Goal: Task Accomplishment & Management: Complete application form

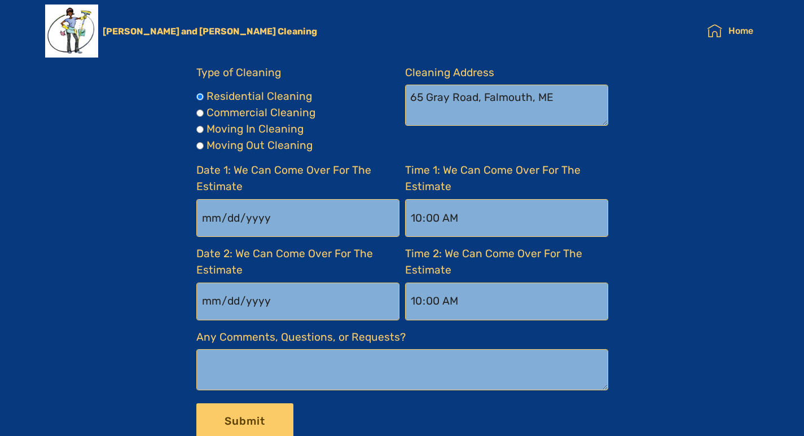
scroll to position [1798, 0]
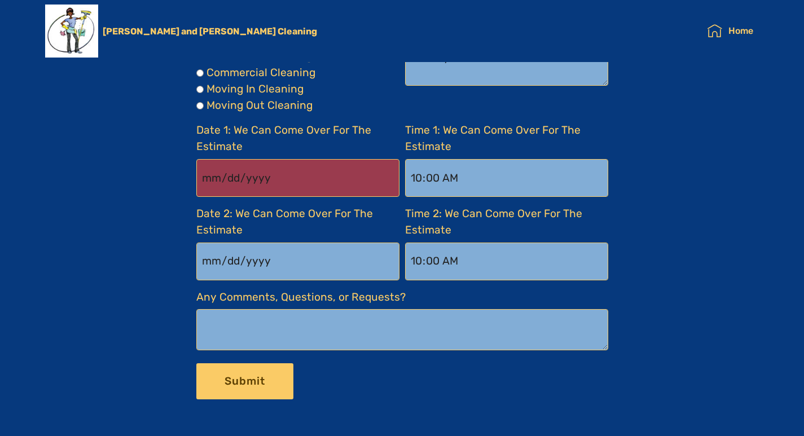
type input "[DATE]"
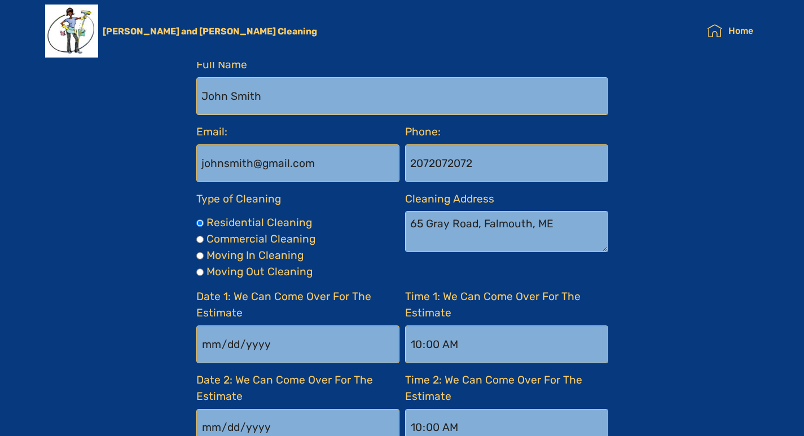
scroll to position [1629, 0]
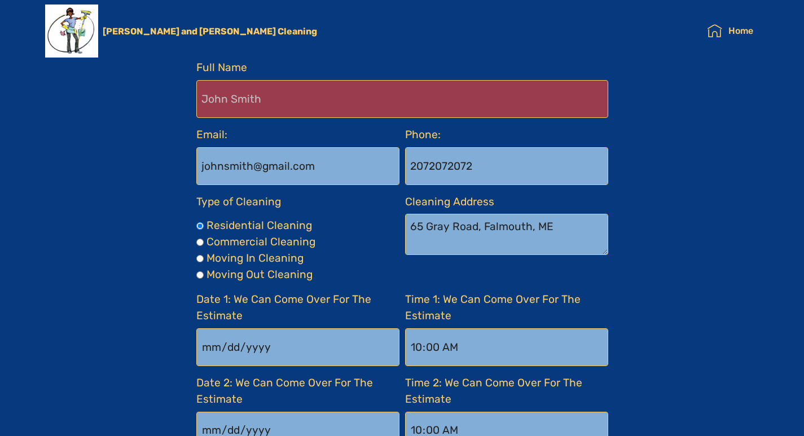
click at [260, 94] on Name-formbuilder-a "Full Name" at bounding box center [402, 99] width 412 height 38
type Name-formbuilder-a "[PERSON_NAME]"
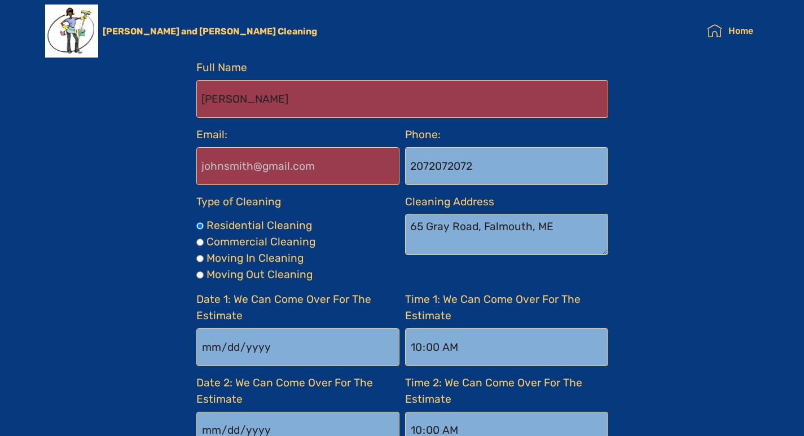
type input "[PERSON_NAME][EMAIL_ADDRESS][PERSON_NAME][DOMAIN_NAME]"
type input "8149805065"
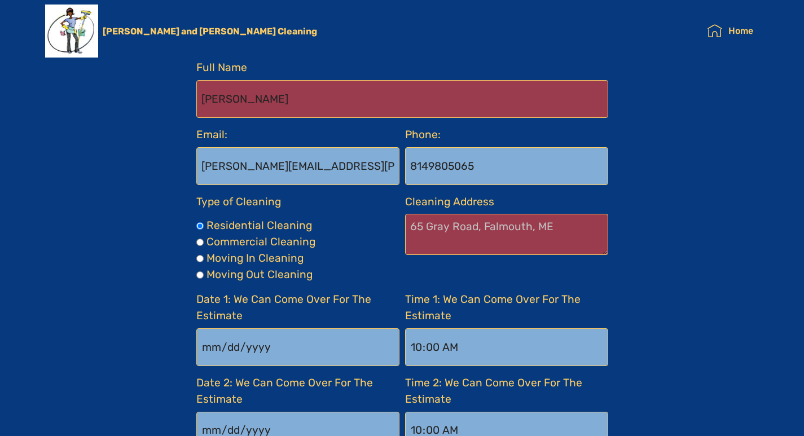
type Cleaning-formbuilder-a "[STREET_ADDRESS]"
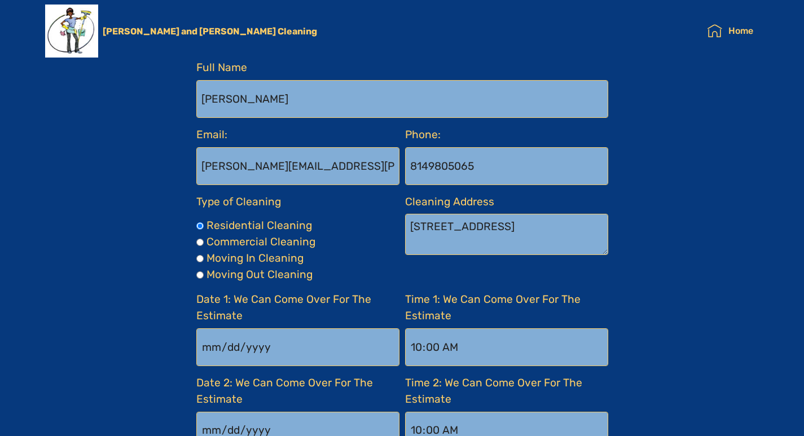
click at [249, 282] on label "Moving Out Cleaning" at bounding box center [260, 275] width 106 height 16
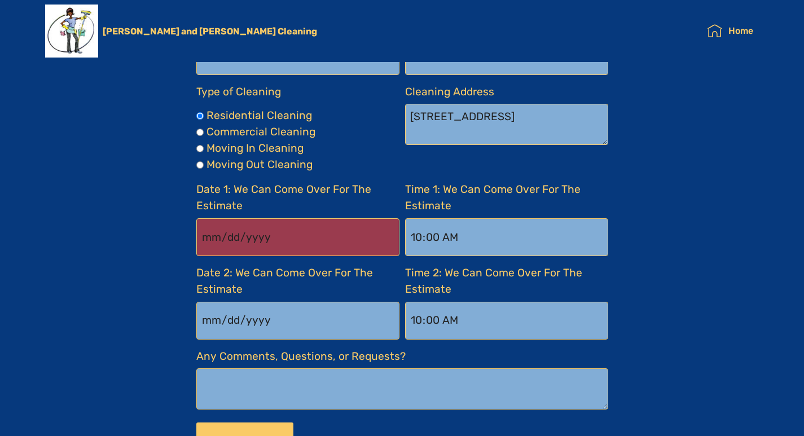
scroll to position [1740, 0]
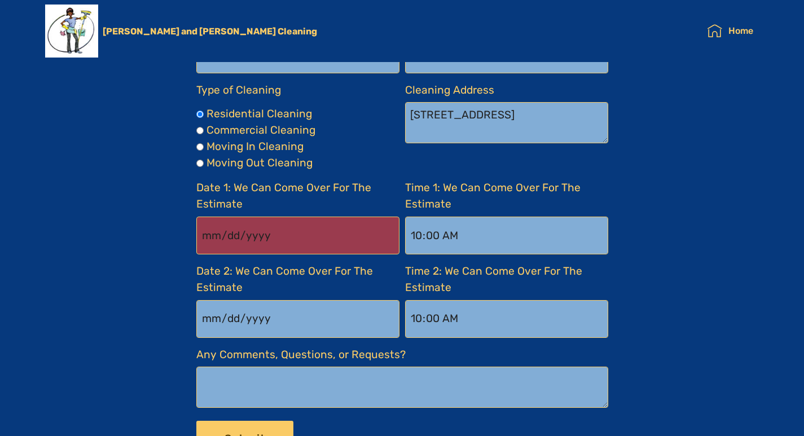
click at [233, 228] on input "[DATE]" at bounding box center [297, 236] width 203 height 38
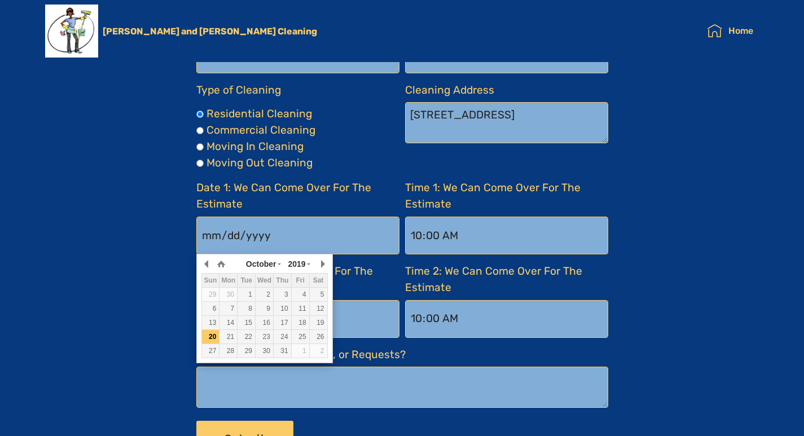
click at [68, 322] on section "GET YOUR FREE ON-SITE ESTIMATE! Full Name [PERSON_NAME] Email: [PERSON_NAME][EM…" at bounding box center [402, 186] width 804 height 634
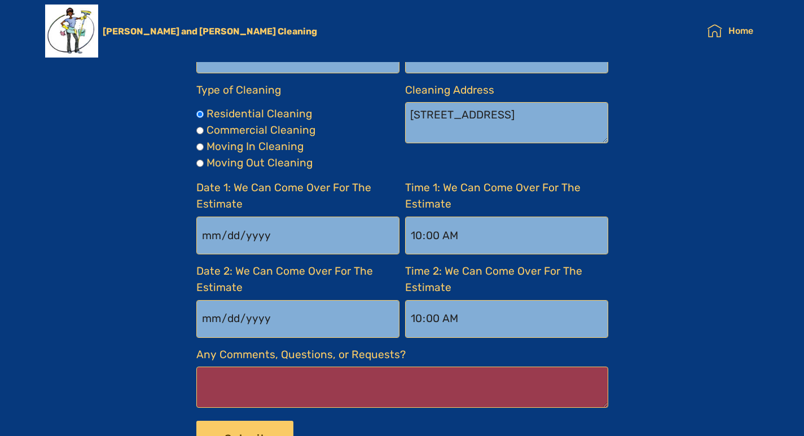
click at [251, 376] on Requests\?-formbuilder-a "Any Comments, Questions, or Requests?" at bounding box center [402, 387] width 412 height 41
paste Requests\?-formbuilder-a "Wikipedia is considered to be the World’s most significant tool for reference m…"
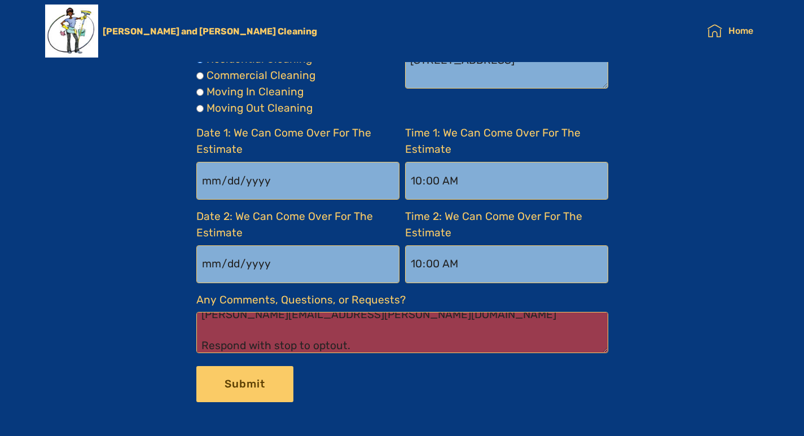
scroll to position [1797, 0]
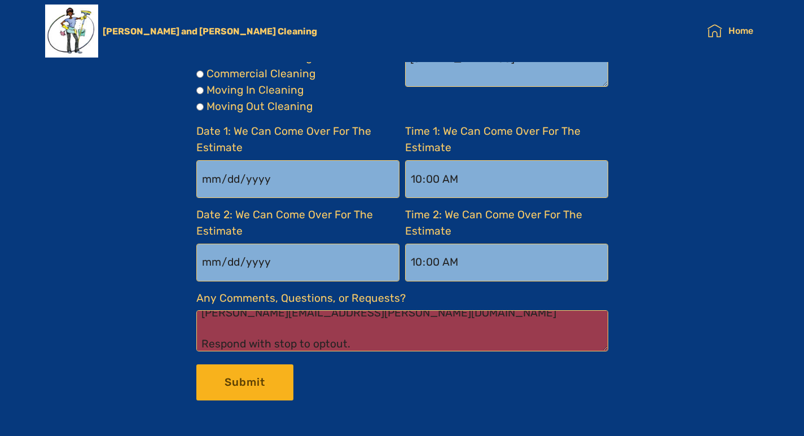
type Requests\?-formbuilder-a "Wikipedia is considered to be the World’s most significant tool for reference m…"
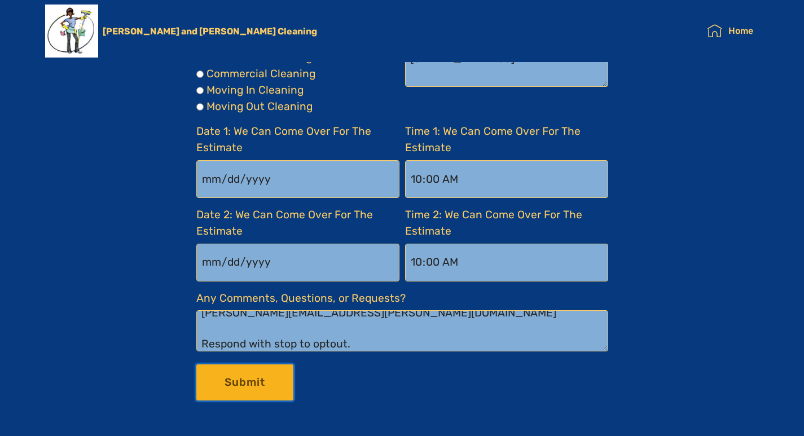
click at [221, 391] on button "Submit" at bounding box center [244, 383] width 97 height 37
radio Cleaning-formbuilder-a "true"
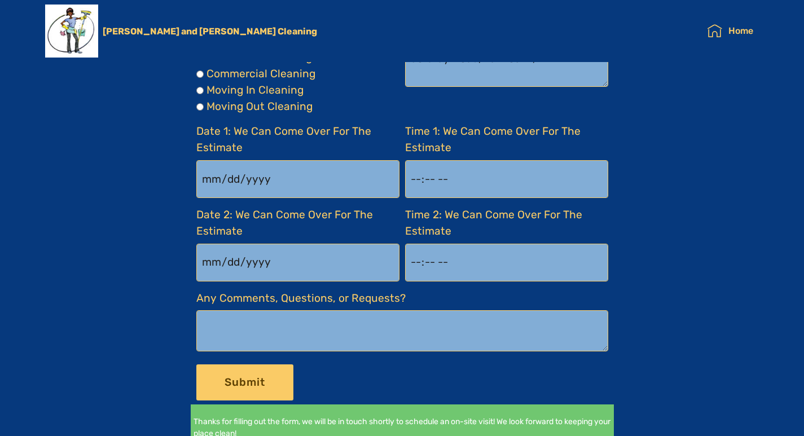
scroll to position [0, 0]
